Goal: Use online tool/utility: Utilize a website feature to perform a specific function

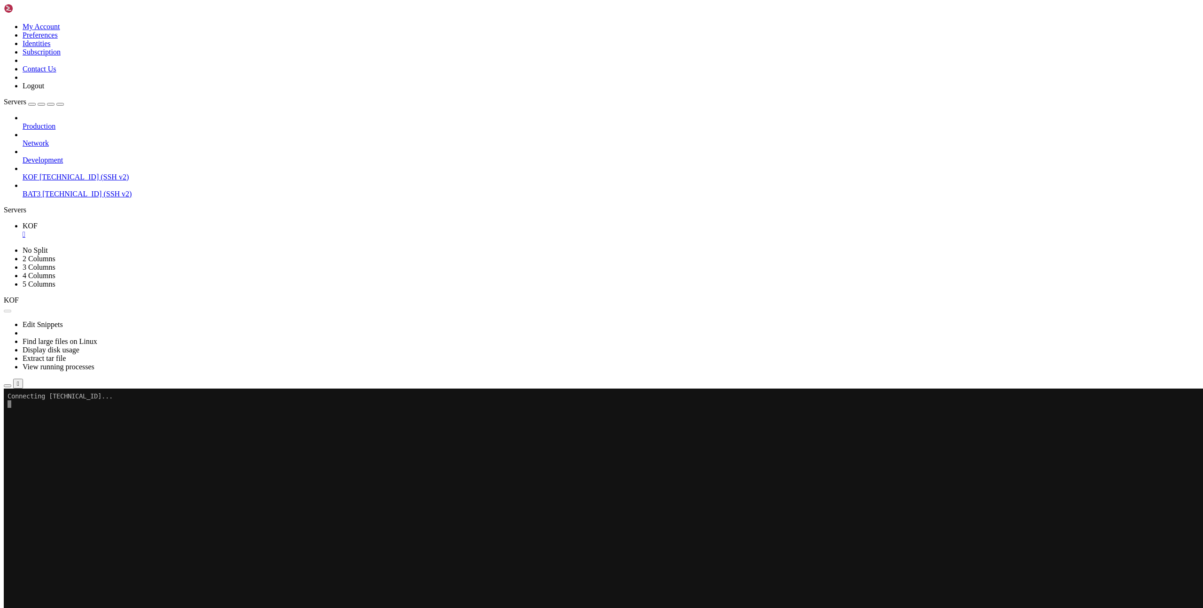
scroll to position [172, 0]
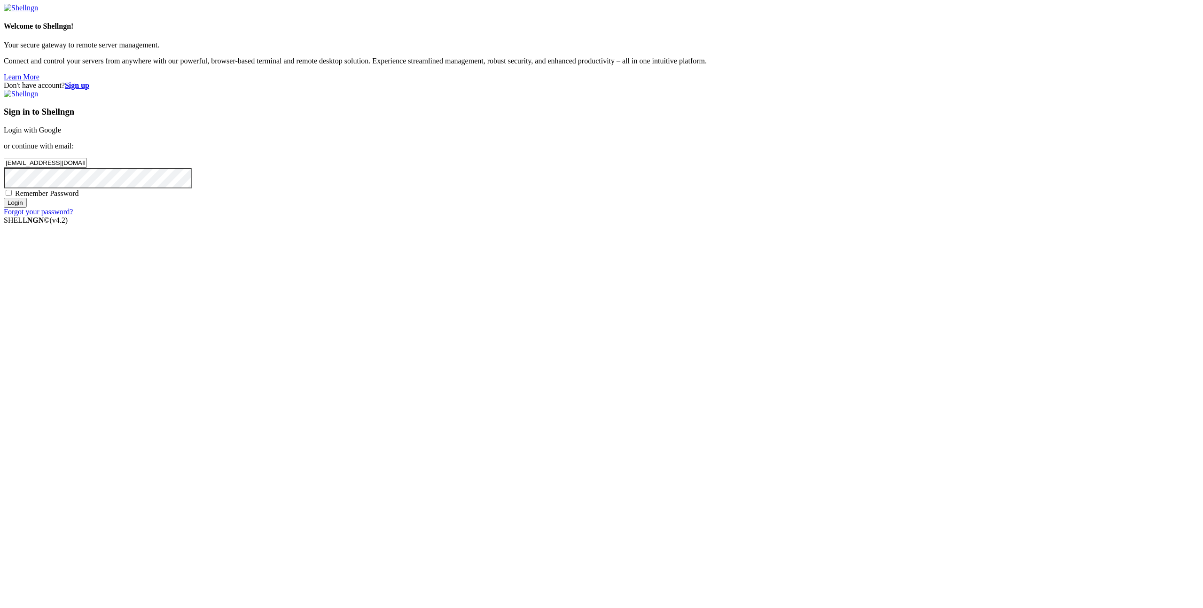
click at [27, 208] on input "Login" at bounding box center [15, 203] width 23 height 10
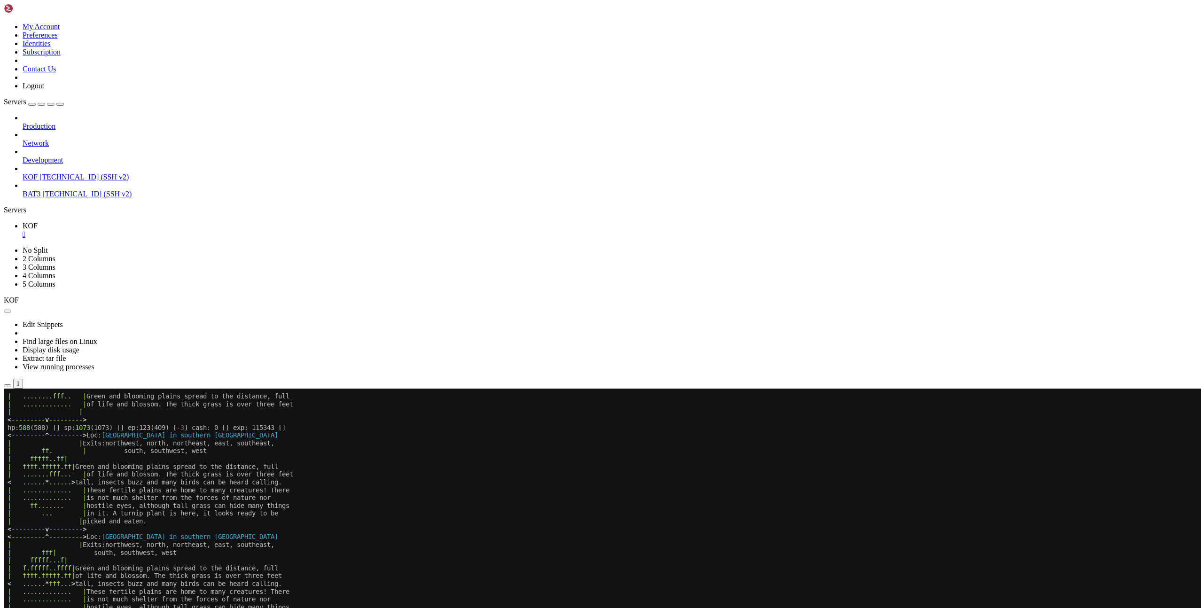
scroll to position [187, 0]
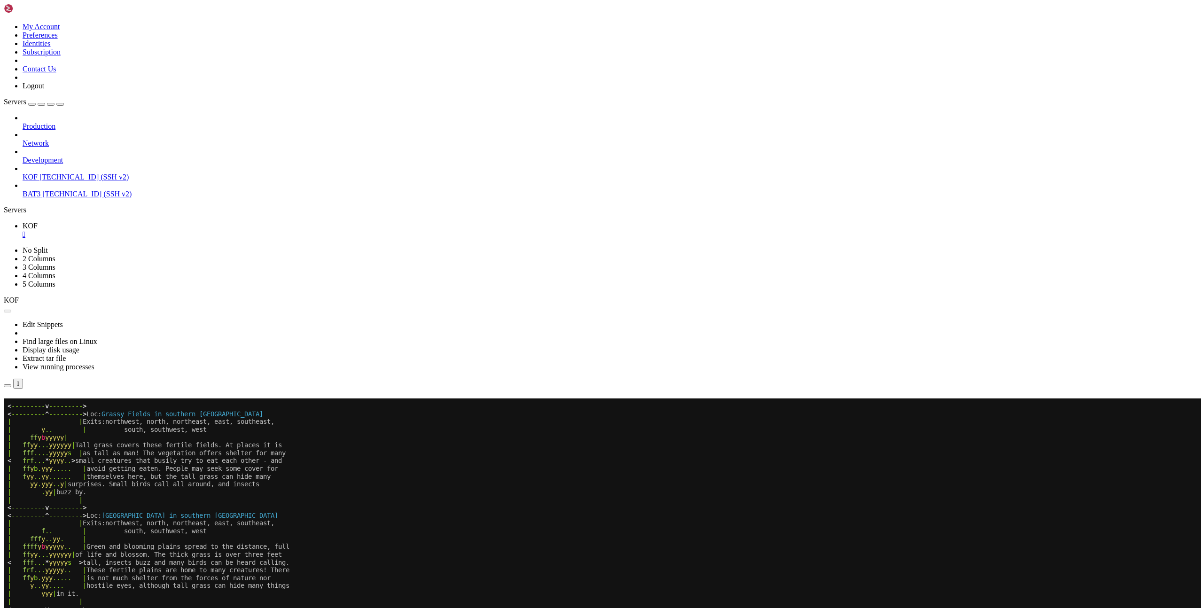
click at [41, 407] on button "Reconnect" at bounding box center [23, 412] width 38 height 10
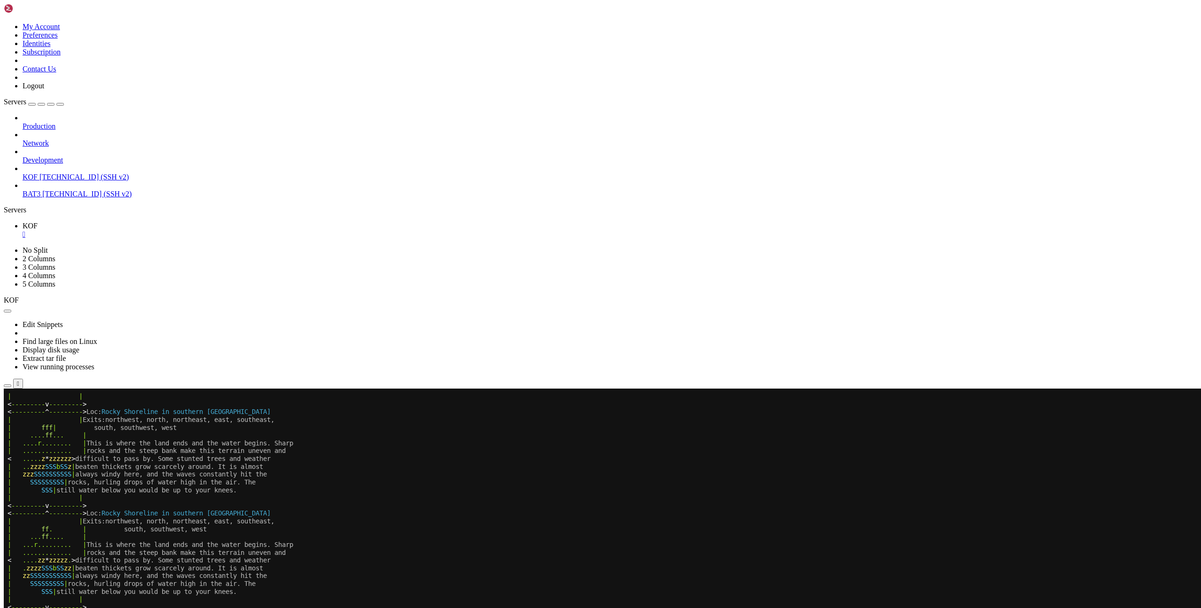
scroll to position [187, 0]
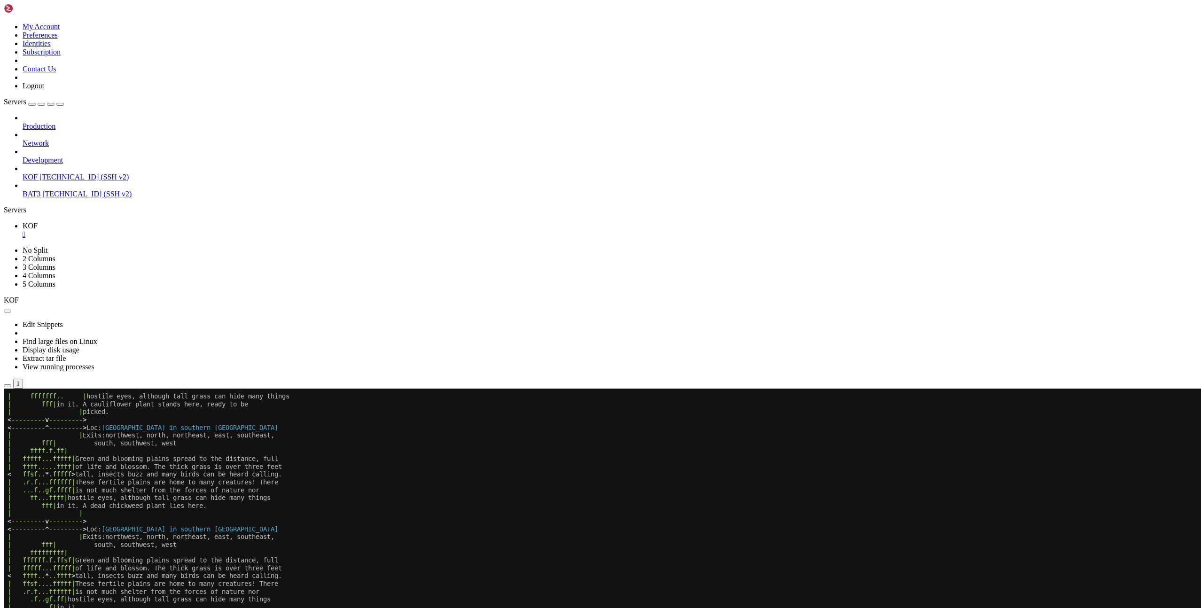
click at [651, 498] on x-row "| ff ... ffff | hostile eyes, although tall grass can hide many things" at bounding box center [545, 498] width 1074 height 8
